Goal: Task Accomplishment & Management: Manage account settings

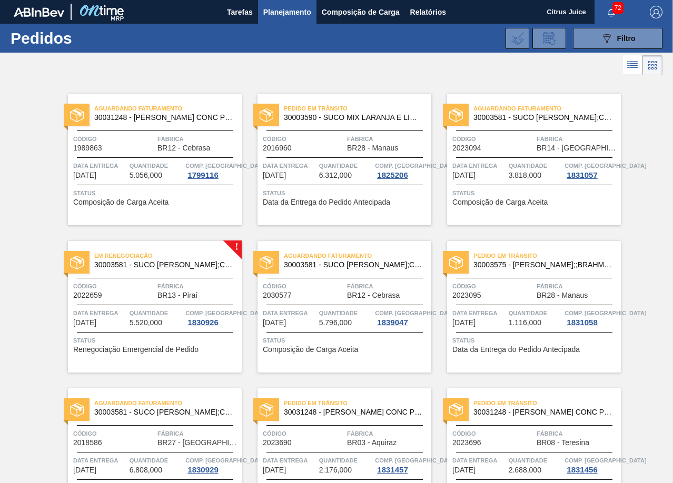
click at [165, 278] on div "Em renegociação 30003581 - SUCO CONCENT LIMAO;CLARIFIC.C/SO2;PEPSI; Código 2022…" at bounding box center [155, 307] width 174 height 132
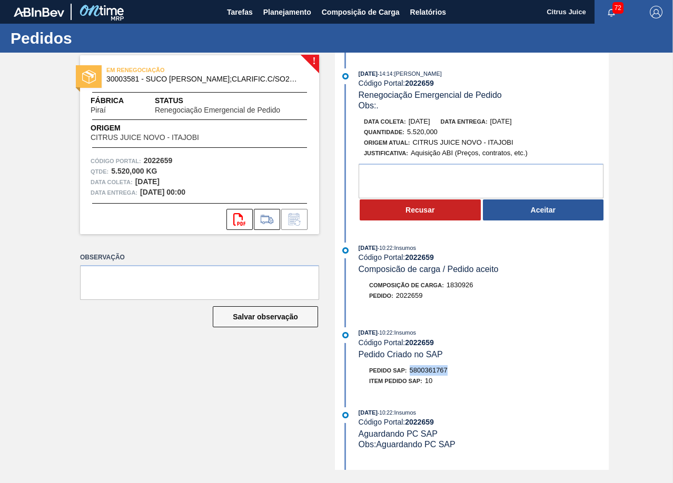
drag, startPoint x: 409, startPoint y: 369, endPoint x: 450, endPoint y: 372, distance: 40.6
click at [450, 372] on div "Pedido SAP: 5800361767" at bounding box center [484, 370] width 250 height 11
copy span "5800361767"
click at [546, 214] on button "Aceitar" at bounding box center [543, 210] width 121 height 21
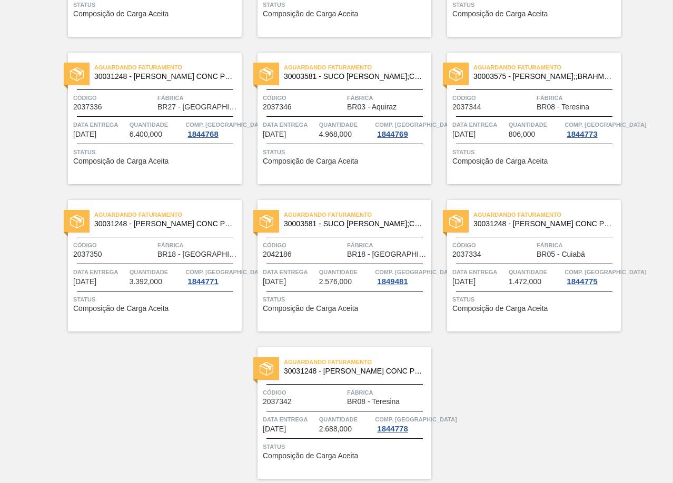
scroll to position [1645, 0]
